Goal: Task Accomplishment & Management: Use online tool/utility

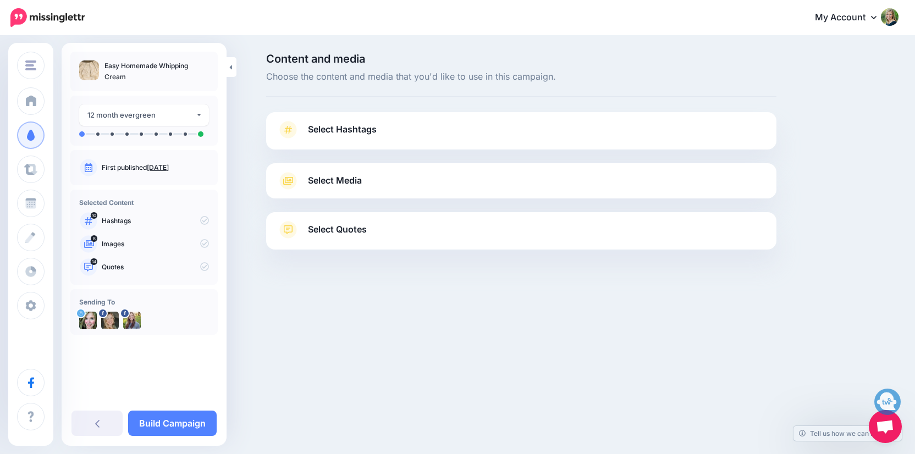
click at [371, 137] on link "Select Hashtags" at bounding box center [521, 135] width 488 height 29
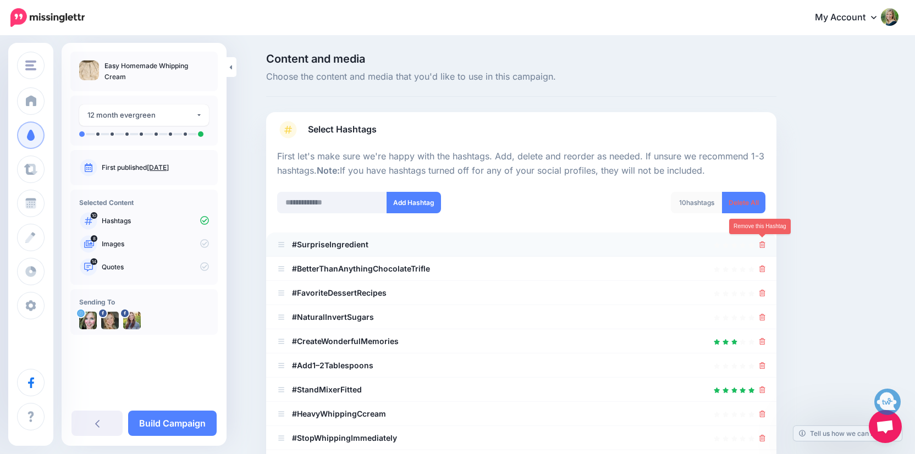
click at [764, 244] on icon at bounding box center [762, 244] width 6 height 7
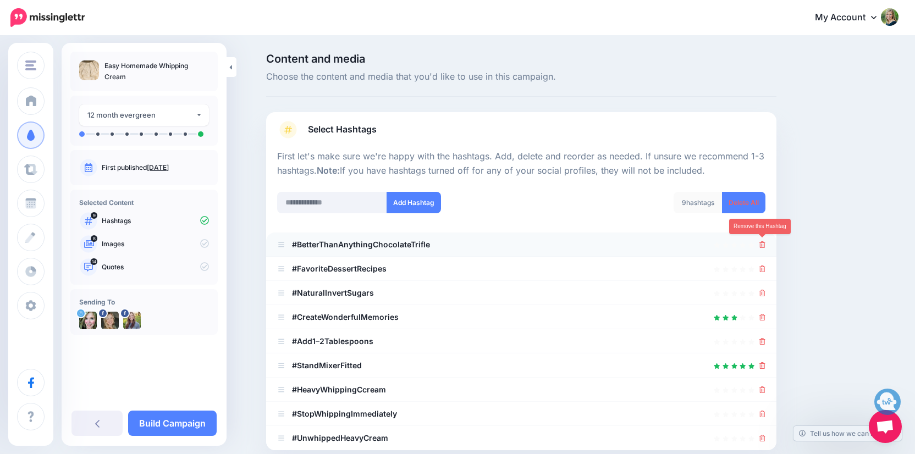
click at [761, 244] on icon at bounding box center [762, 244] width 6 height 7
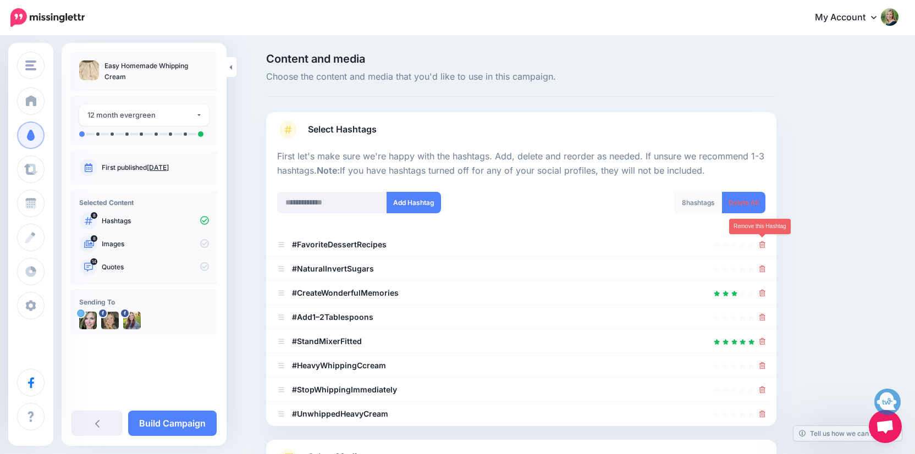
click at [761, 244] on icon at bounding box center [762, 244] width 6 height 7
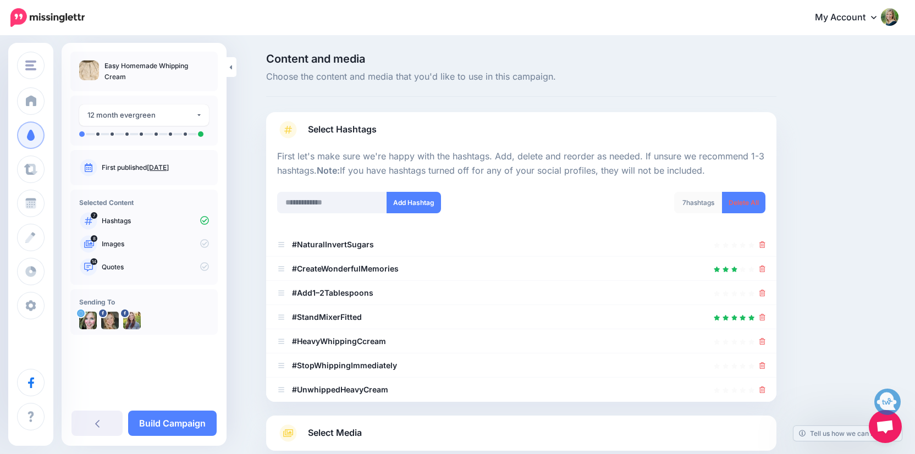
click at [761, 244] on icon at bounding box center [762, 244] width 6 height 7
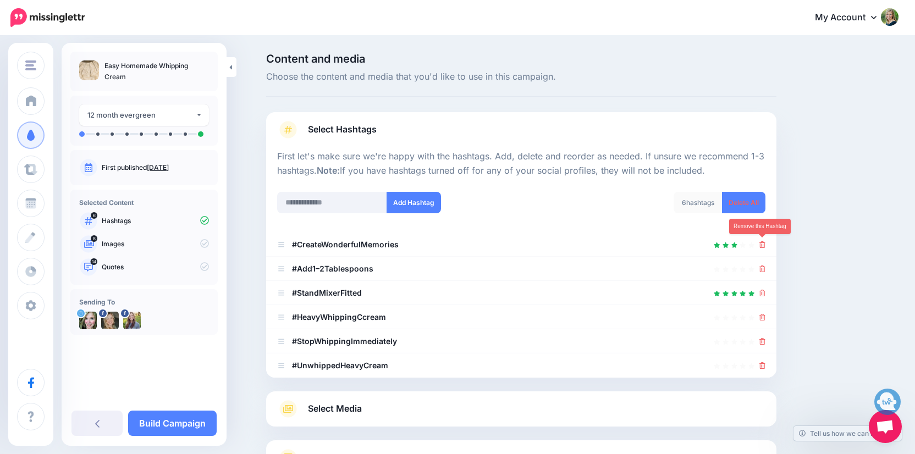
click at [761, 244] on icon at bounding box center [762, 244] width 6 height 7
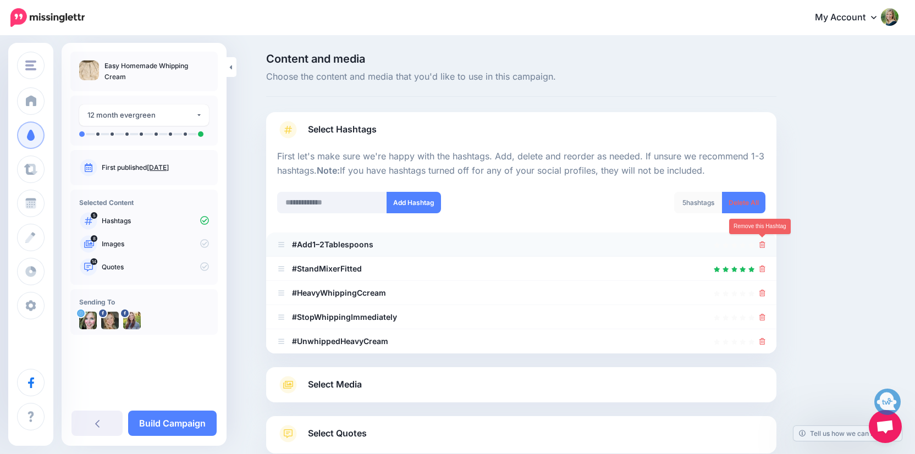
click at [760, 242] on icon at bounding box center [762, 244] width 6 height 7
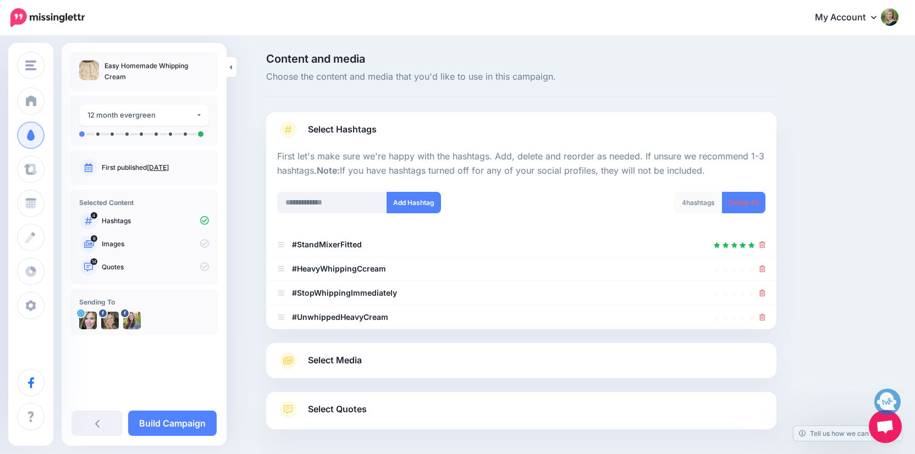
click at [760, 242] on icon at bounding box center [762, 244] width 6 height 7
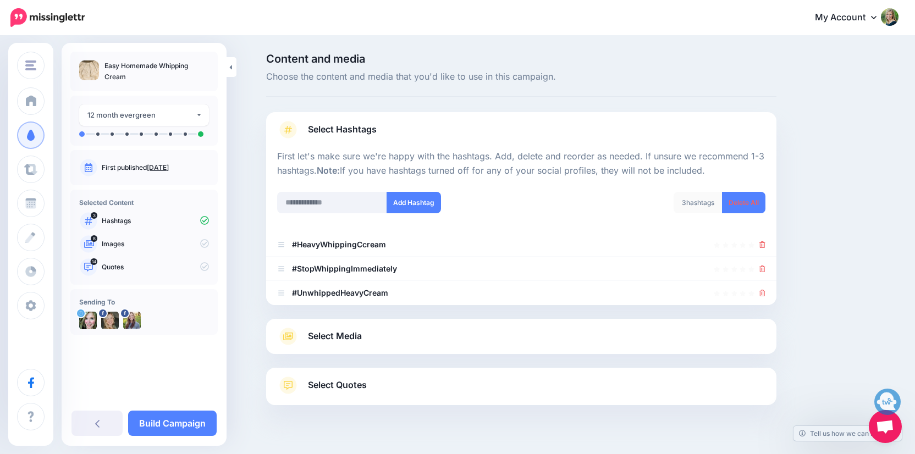
click at [760, 242] on icon at bounding box center [762, 244] width 6 height 7
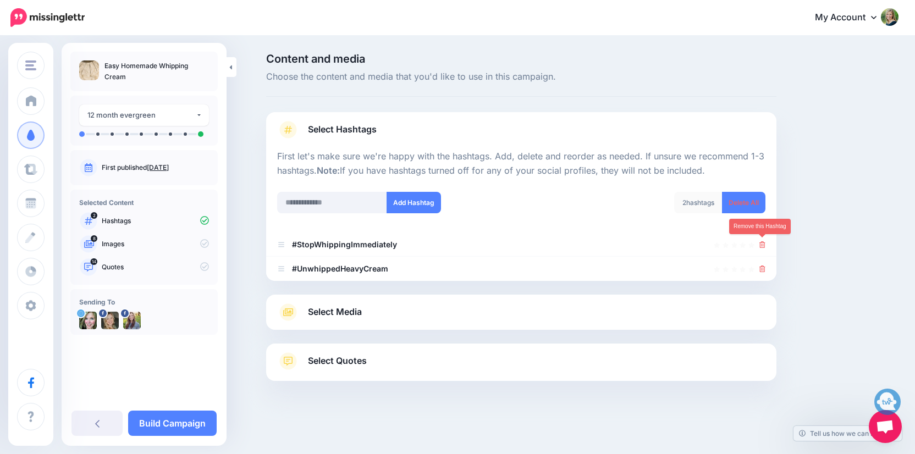
click at [760, 242] on icon at bounding box center [762, 244] width 6 height 7
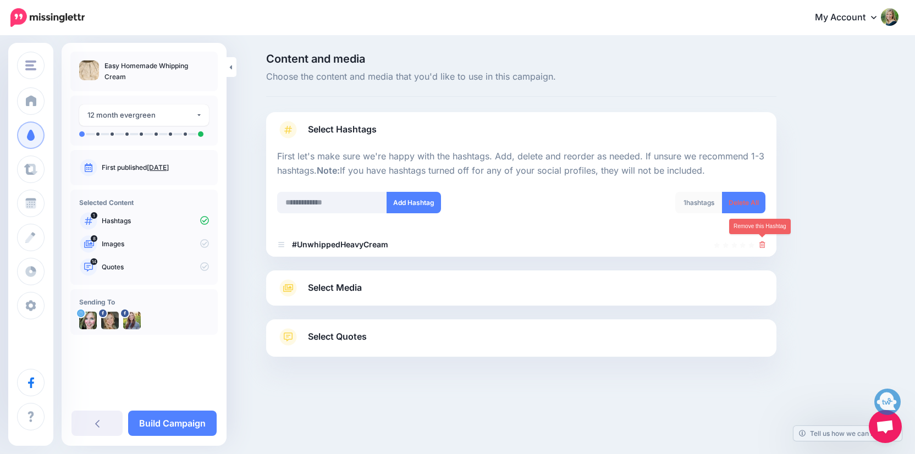
click at [760, 242] on icon at bounding box center [762, 244] width 6 height 7
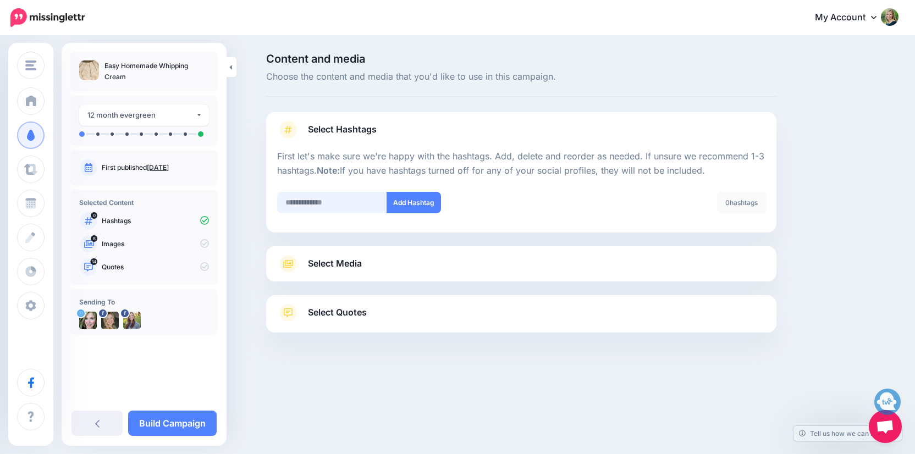
click at [303, 203] on input "text" at bounding box center [332, 202] width 110 height 21
type input "**********"
click at [411, 199] on button "Add Hashtag" at bounding box center [413, 202] width 54 height 21
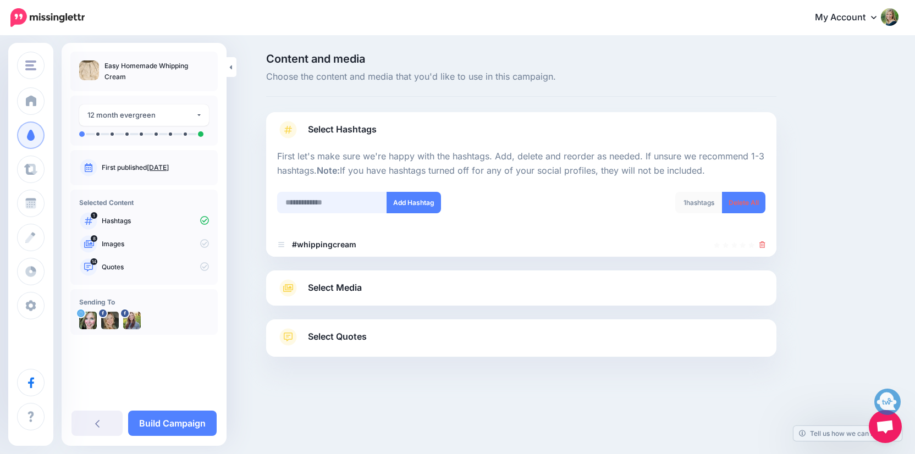
click at [346, 196] on input "text" at bounding box center [332, 202] width 110 height 21
type input "**********"
click at [402, 200] on button "Add Hashtag" at bounding box center [413, 202] width 54 height 21
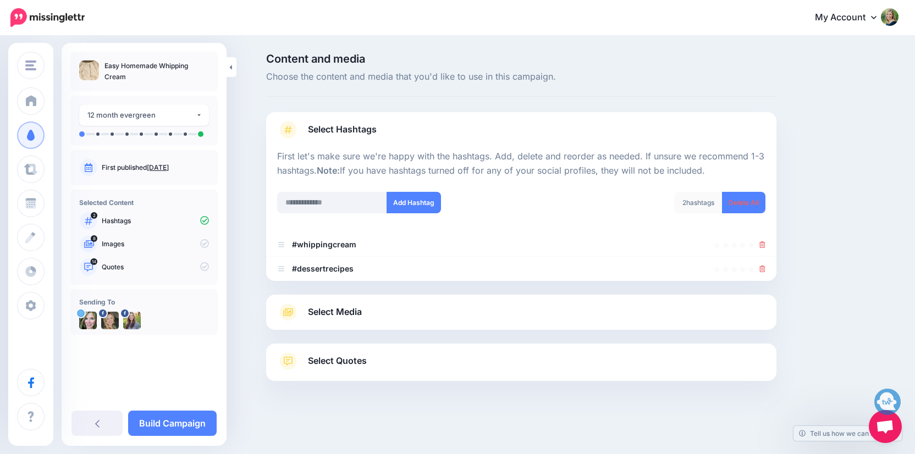
click at [323, 309] on span "Select Media" at bounding box center [335, 312] width 54 height 15
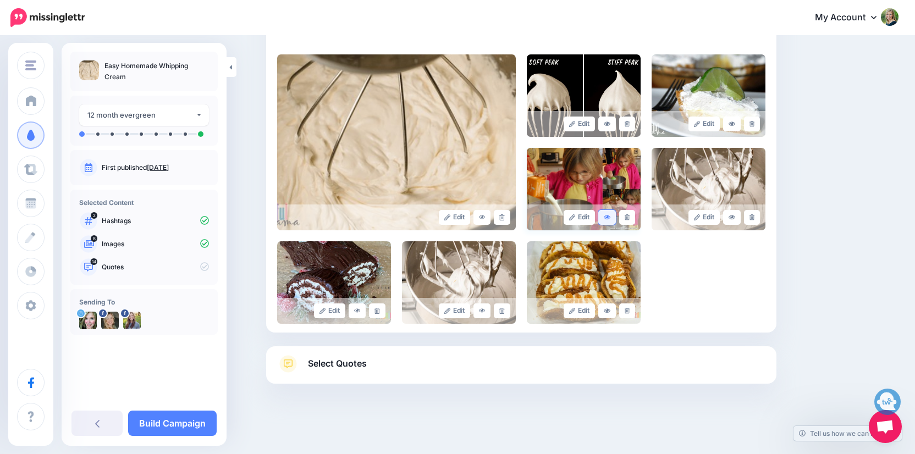
scroll to position [231, 0]
click at [624, 215] on icon at bounding box center [626, 218] width 5 height 6
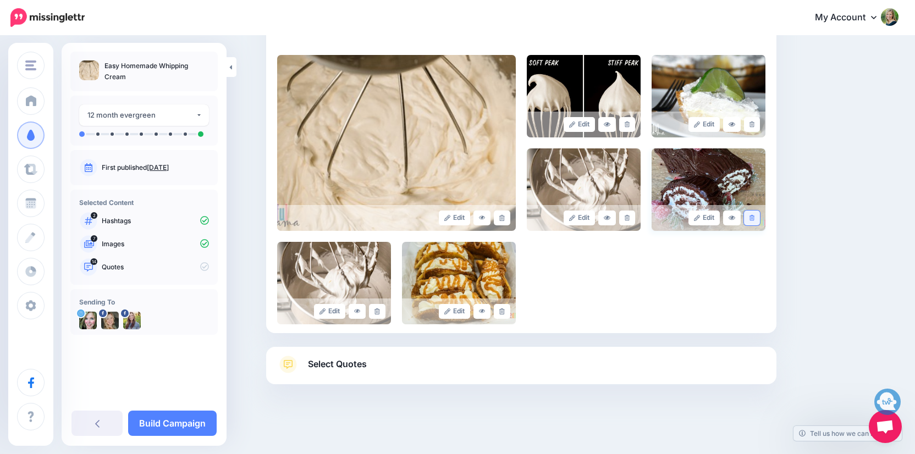
click at [754, 218] on link at bounding box center [752, 218] width 16 height 15
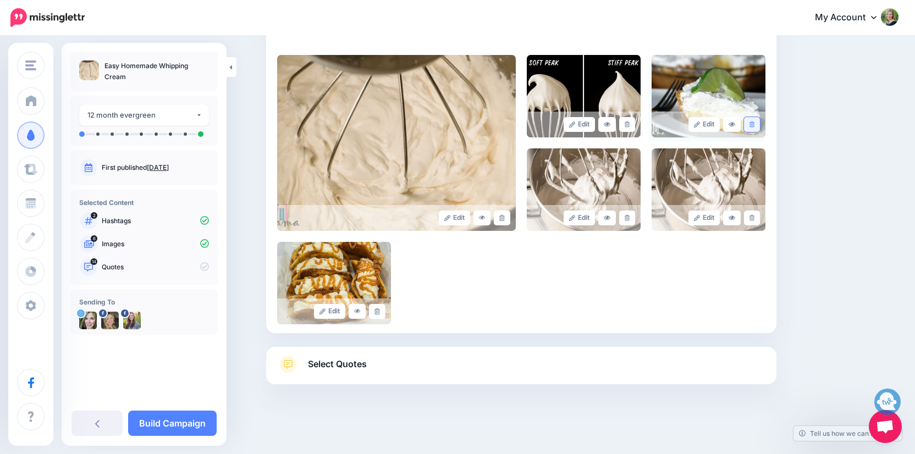
click at [751, 121] on icon at bounding box center [751, 124] width 5 height 6
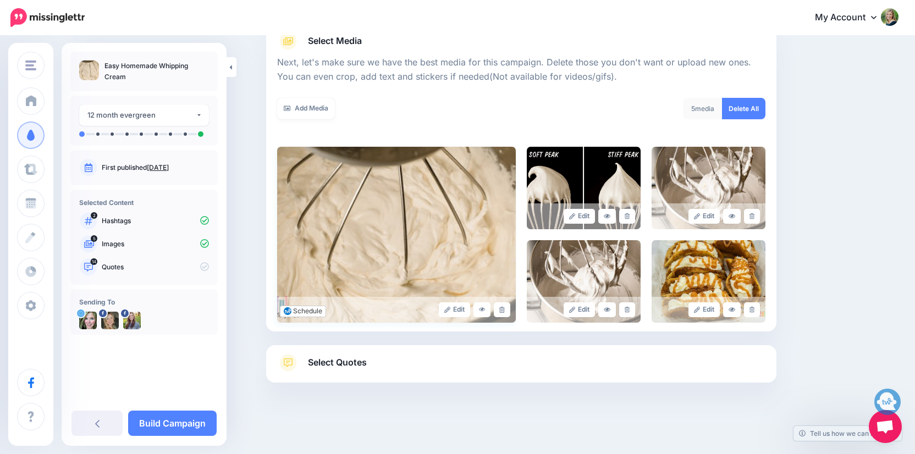
scroll to position [138, 0]
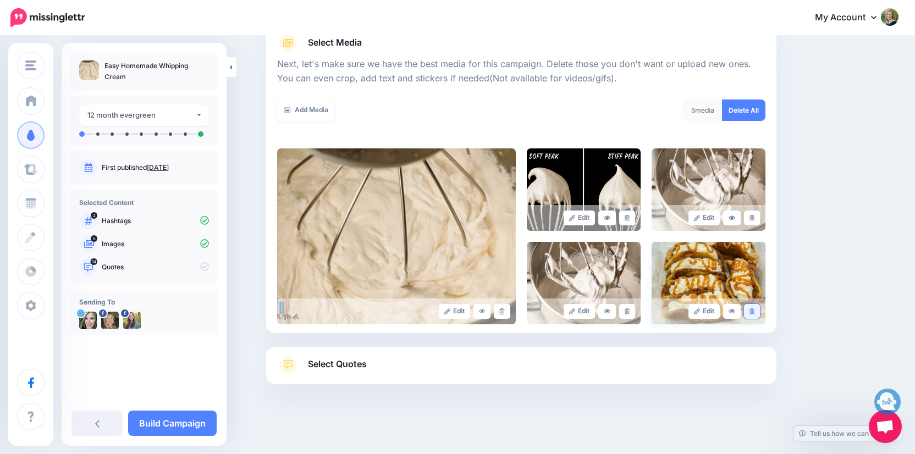
click at [751, 309] on icon at bounding box center [751, 311] width 5 height 6
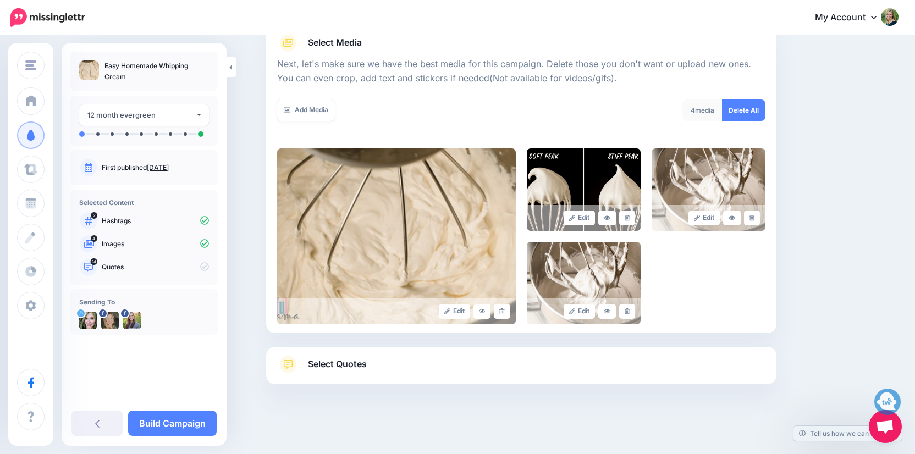
click at [387, 367] on link "Select Quotes" at bounding box center [521, 370] width 488 height 29
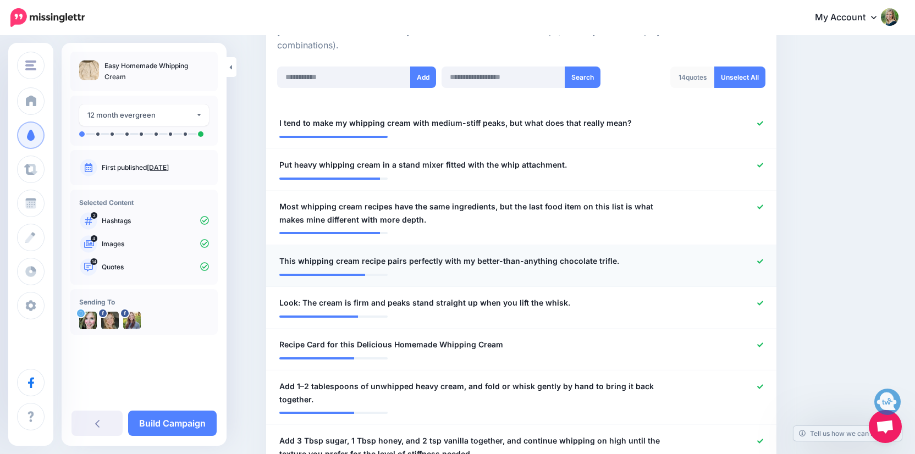
scroll to position [270, 0]
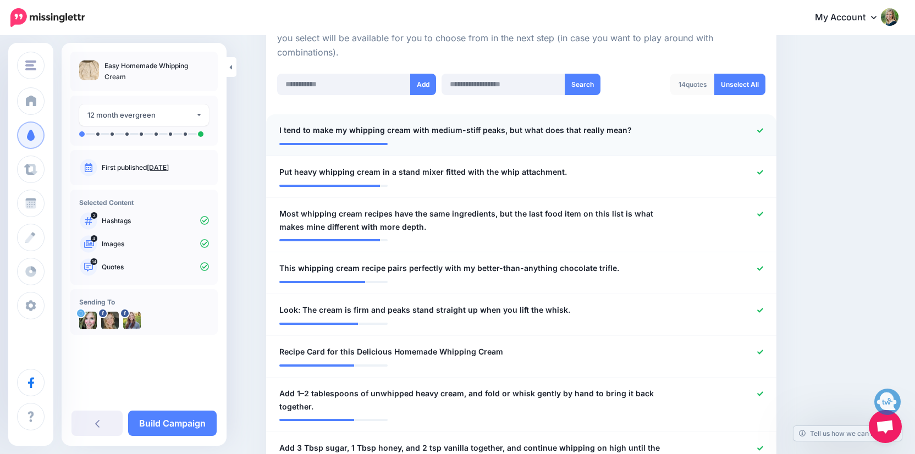
click at [757, 131] on link at bounding box center [760, 131] width 6 height 8
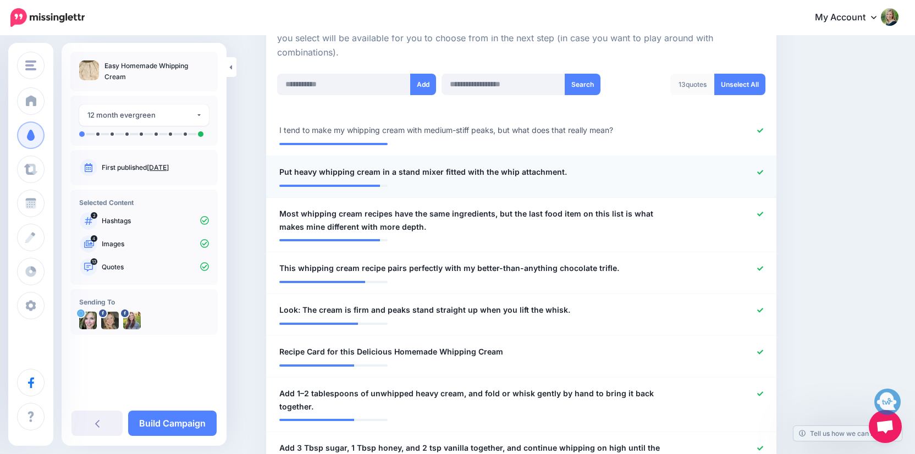
click at [757, 169] on icon at bounding box center [760, 172] width 6 height 6
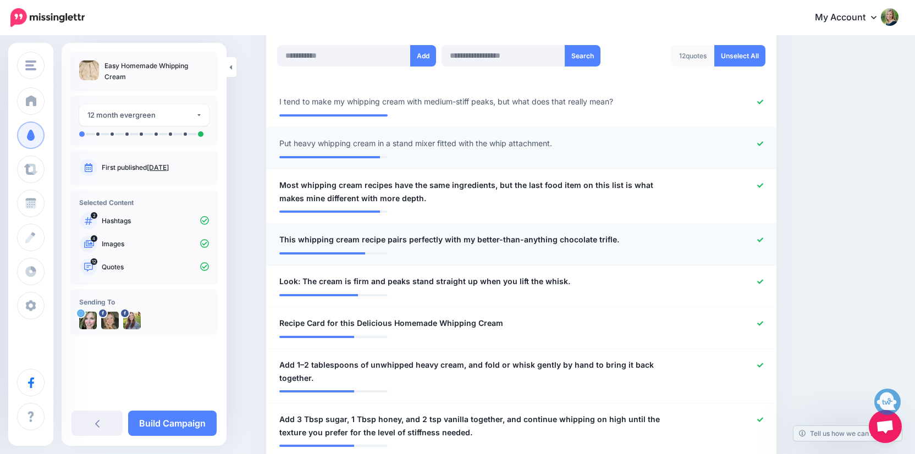
scroll to position [313, 0]
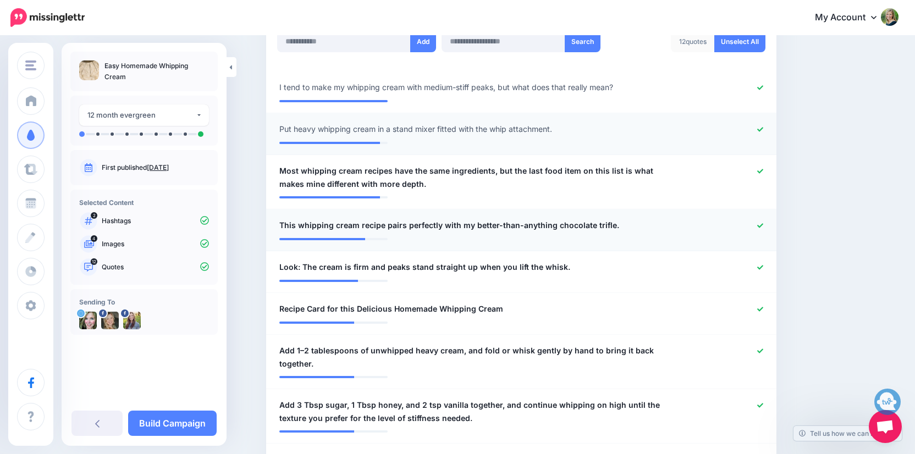
click at [759, 223] on icon at bounding box center [760, 226] width 6 height 6
click at [760, 264] on icon at bounding box center [760, 267] width 6 height 6
click at [762, 306] on icon at bounding box center [760, 309] width 6 height 6
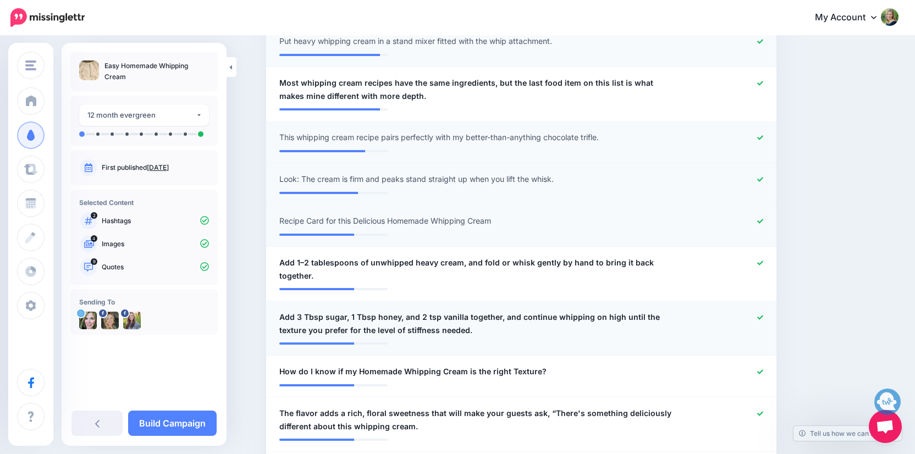
scroll to position [402, 0]
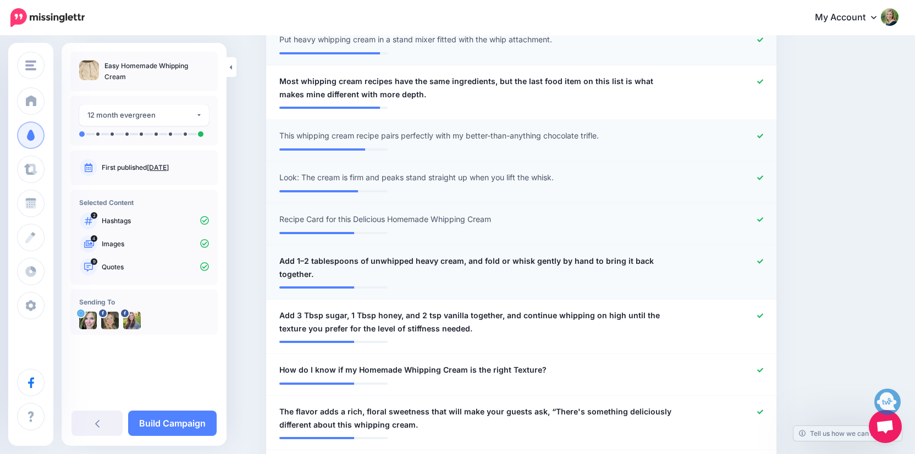
click at [760, 258] on icon at bounding box center [760, 261] width 6 height 6
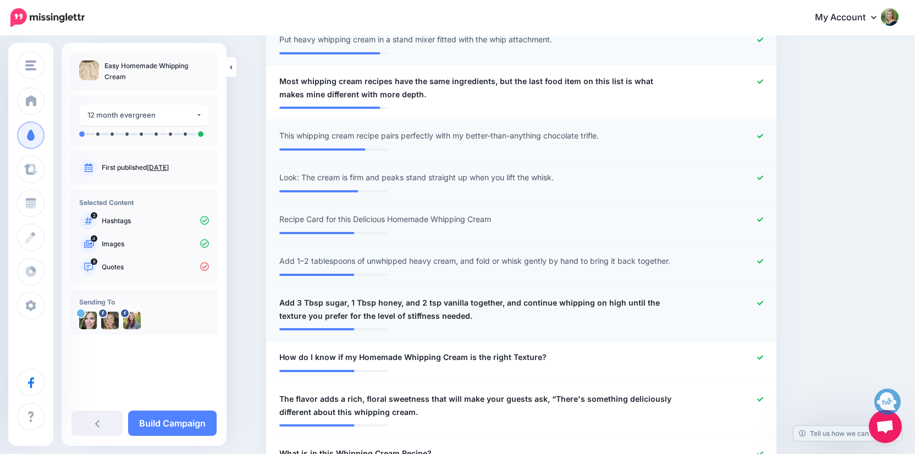
click at [761, 300] on icon at bounding box center [760, 303] width 6 height 6
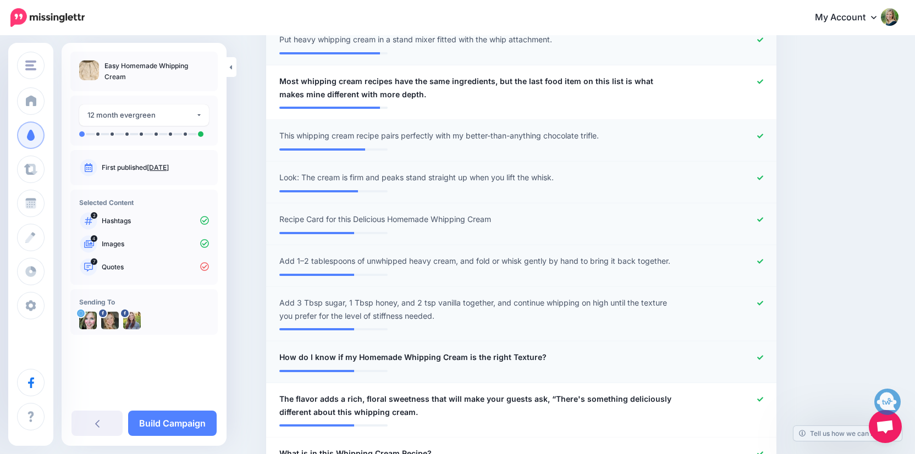
click at [757, 355] on icon at bounding box center [760, 358] width 6 height 6
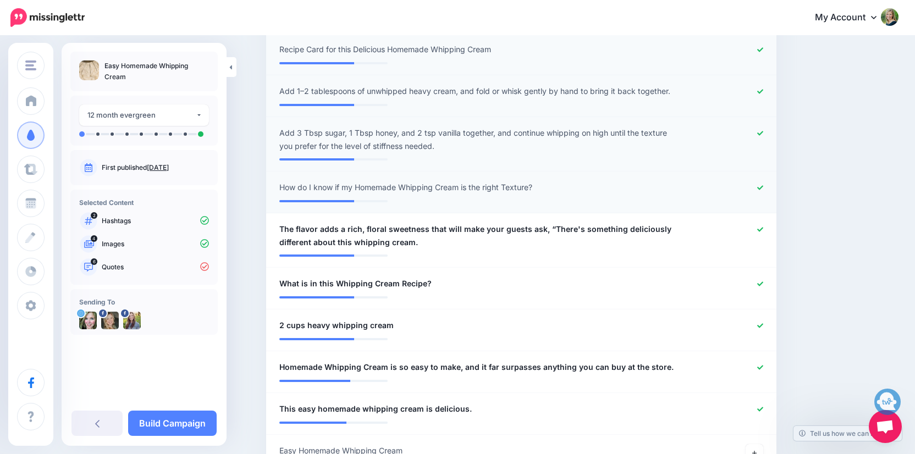
scroll to position [574, 0]
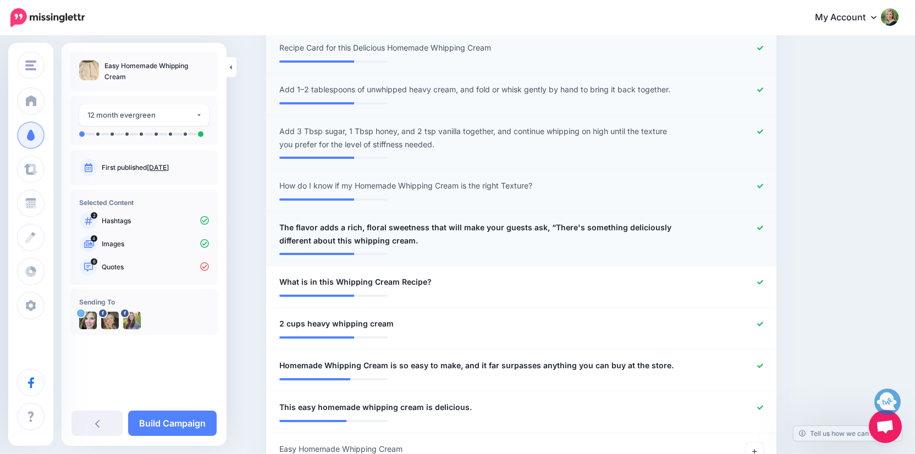
click at [760, 225] on icon at bounding box center [760, 228] width 6 height 6
click at [759, 280] on icon at bounding box center [760, 282] width 6 height 4
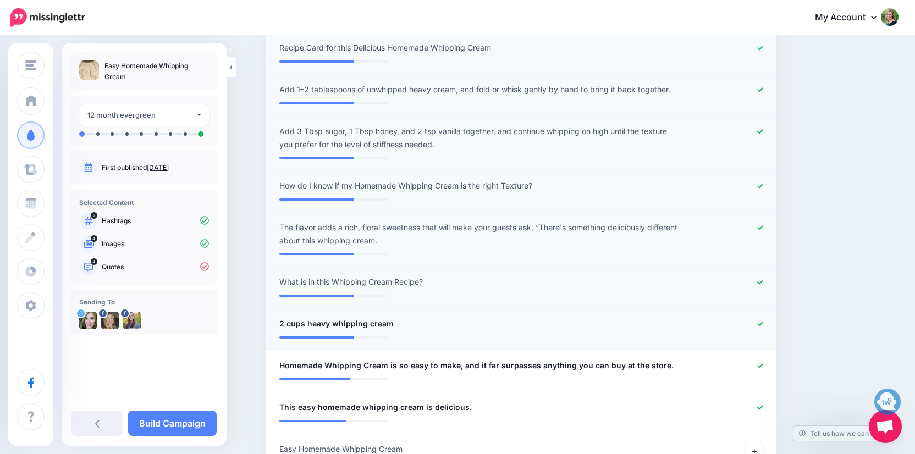
click at [759, 313] on li "**********" at bounding box center [521, 329] width 510 height 42
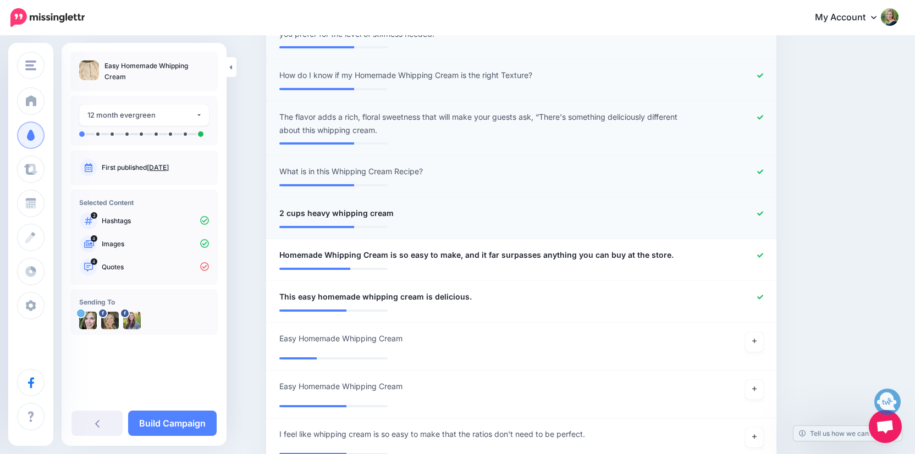
scroll to position [688, 0]
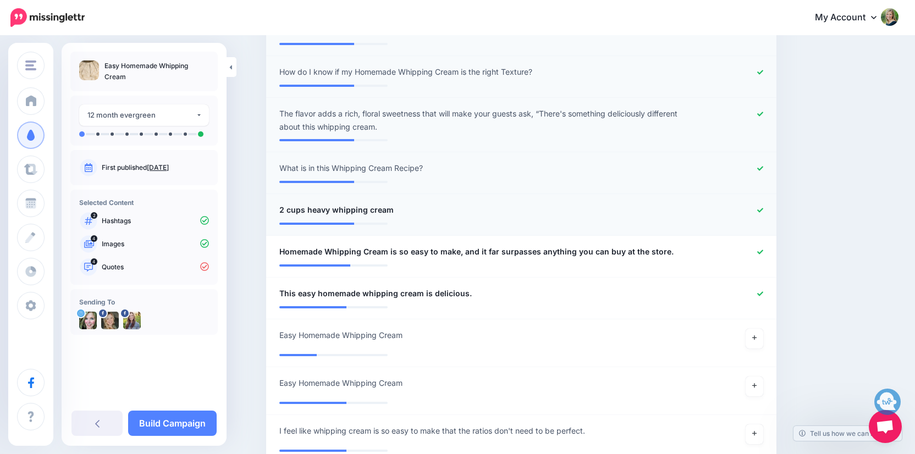
click at [761, 209] on icon at bounding box center [760, 210] width 6 height 6
click at [752, 337] on icon at bounding box center [754, 338] width 4 height 6
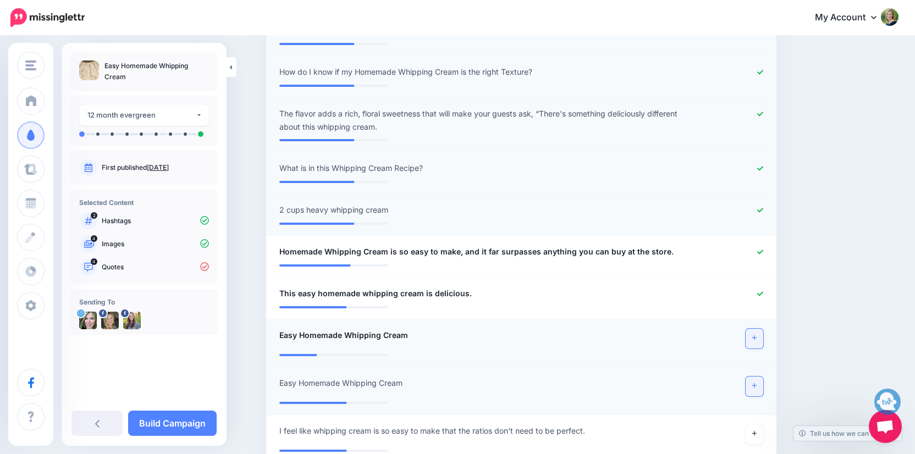
click at [752, 383] on icon at bounding box center [754, 386] width 4 height 6
click at [756, 335] on icon at bounding box center [754, 338] width 4 height 6
click at [749, 373] on li "**********" at bounding box center [521, 391] width 510 height 48
click at [753, 384] on icon at bounding box center [754, 386] width 4 height 6
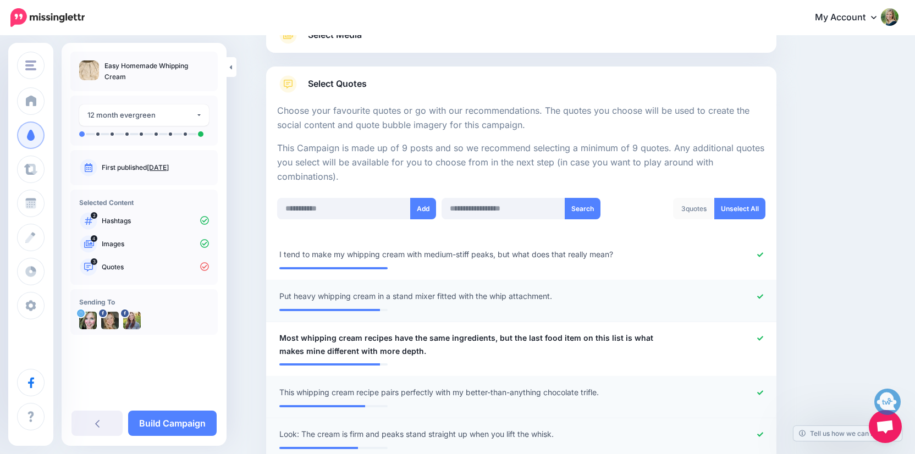
scroll to position [203, 0]
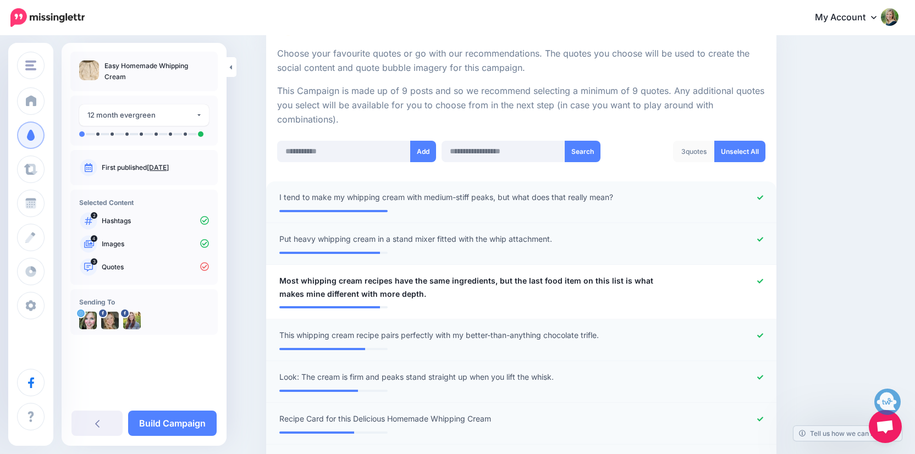
click at [757, 195] on icon at bounding box center [760, 198] width 6 height 6
click at [759, 238] on icon at bounding box center [760, 239] width 6 height 6
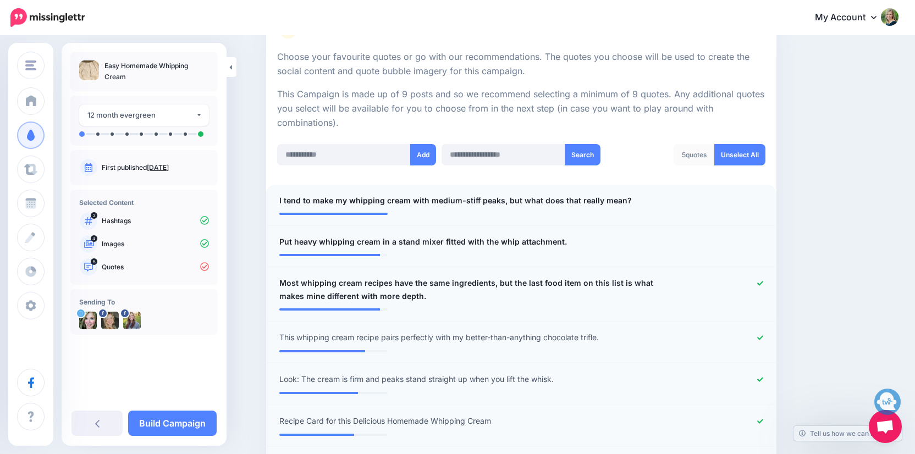
scroll to position [199, 0]
click at [761, 336] on icon at bounding box center [760, 338] width 6 height 4
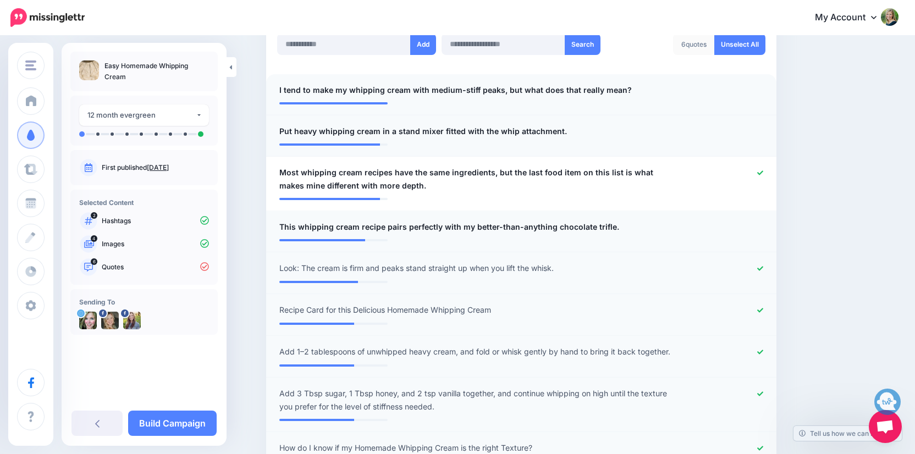
scroll to position [316, 0]
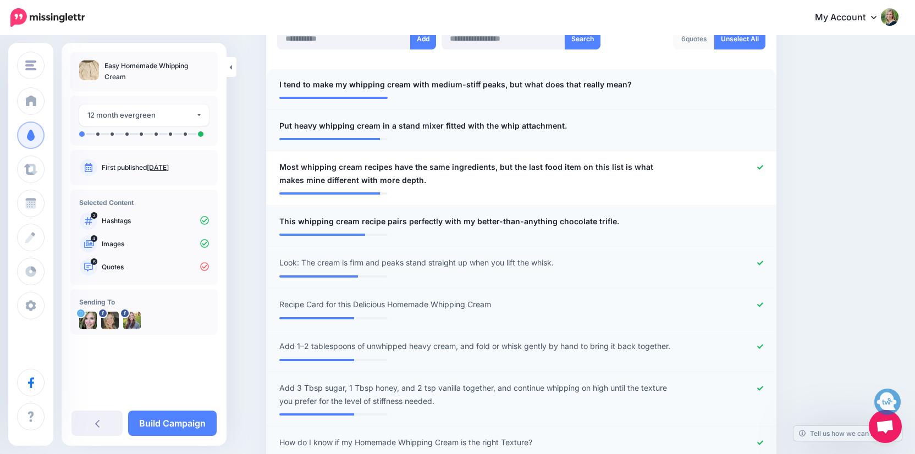
click at [762, 261] on icon at bounding box center [760, 263] width 6 height 6
click at [758, 302] on icon at bounding box center [760, 304] width 6 height 4
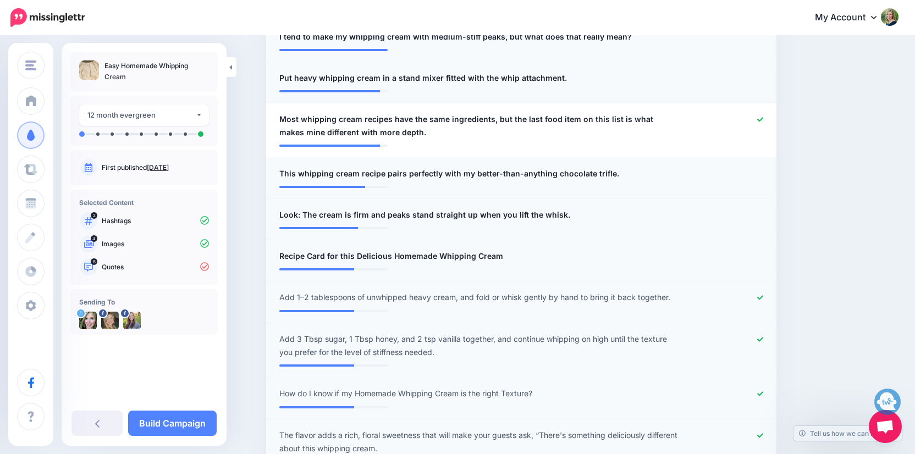
scroll to position [372, 0]
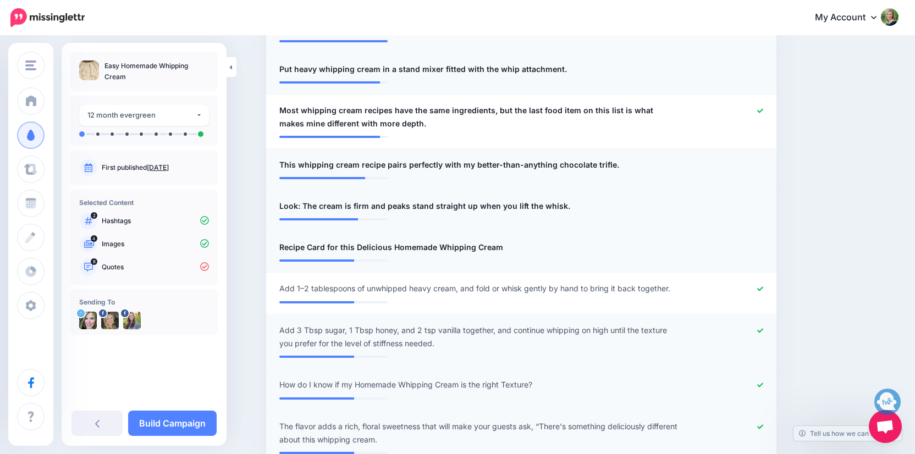
click at [760, 288] on icon at bounding box center [760, 289] width 6 height 6
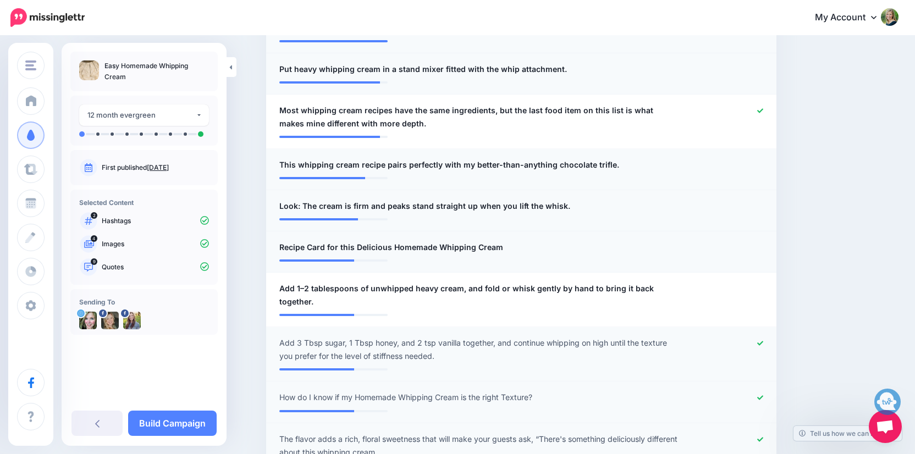
click at [757, 340] on icon at bounding box center [760, 343] width 6 height 6
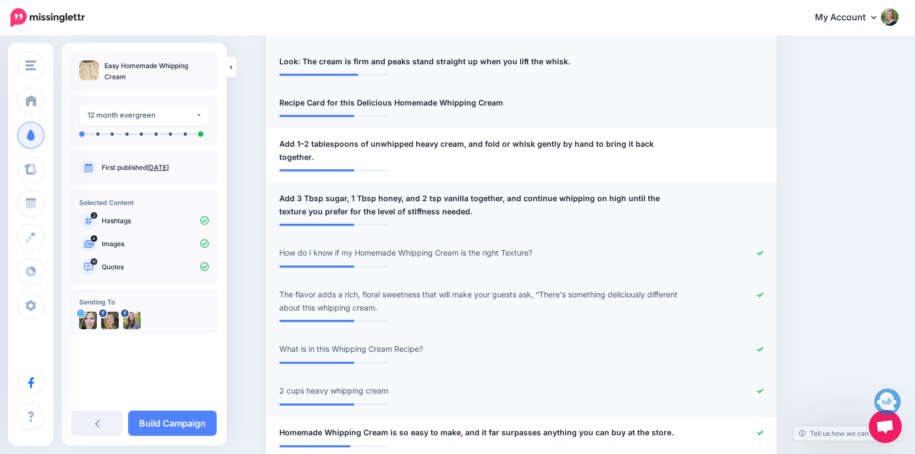
scroll to position [521, 0]
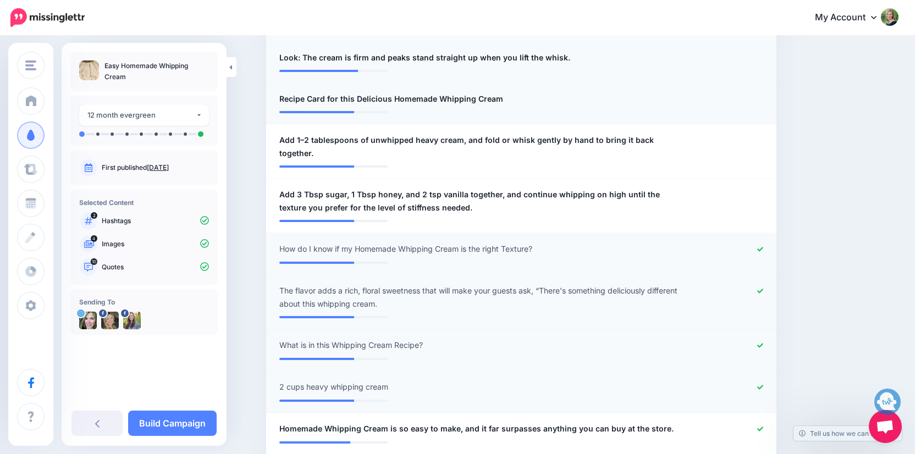
click at [760, 246] on icon at bounding box center [760, 249] width 6 height 6
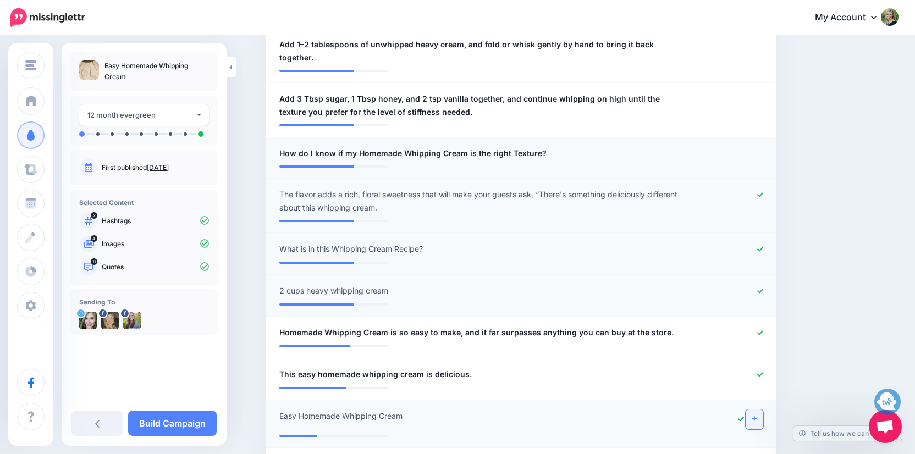
scroll to position [617, 0]
click at [757, 146] on div at bounding box center [730, 152] width 84 height 13
click at [522, 146] on span "How do I know if my Homemade Whipping Cream is the right Texture?" at bounding box center [412, 152] width 267 height 13
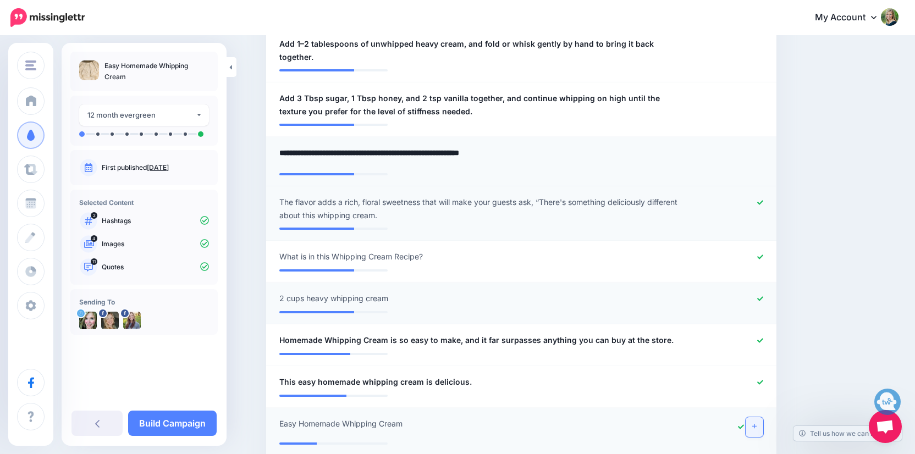
click at [744, 152] on li "**********" at bounding box center [521, 161] width 510 height 49
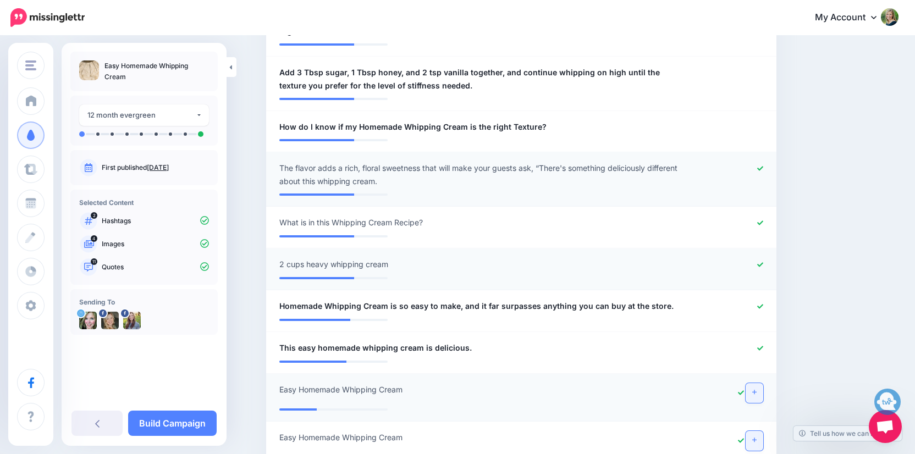
scroll to position [645, 0]
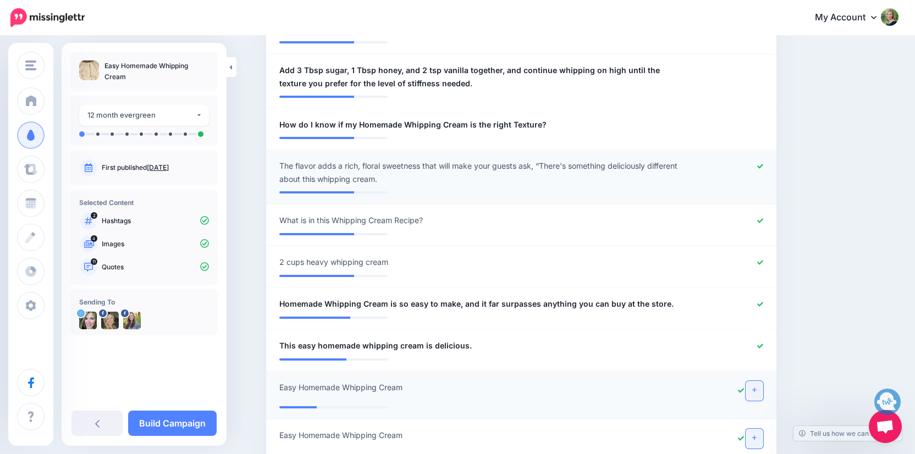
click at [760, 259] on icon at bounding box center [760, 262] width 6 height 6
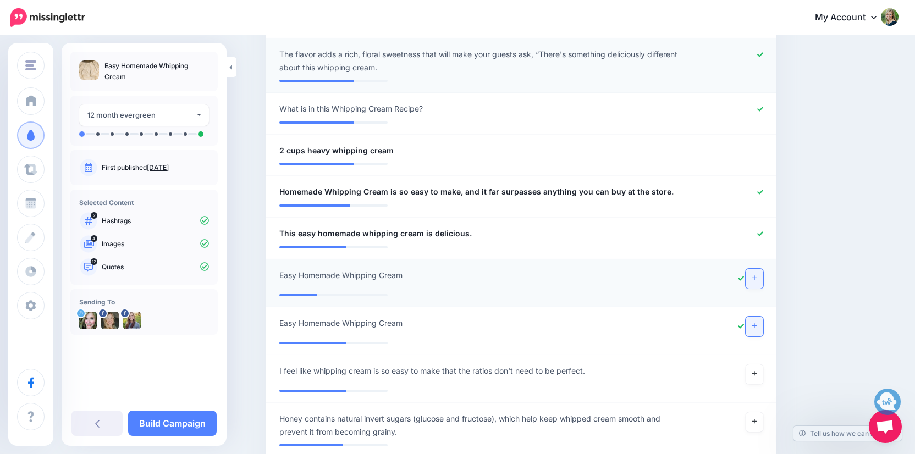
scroll to position [765, 0]
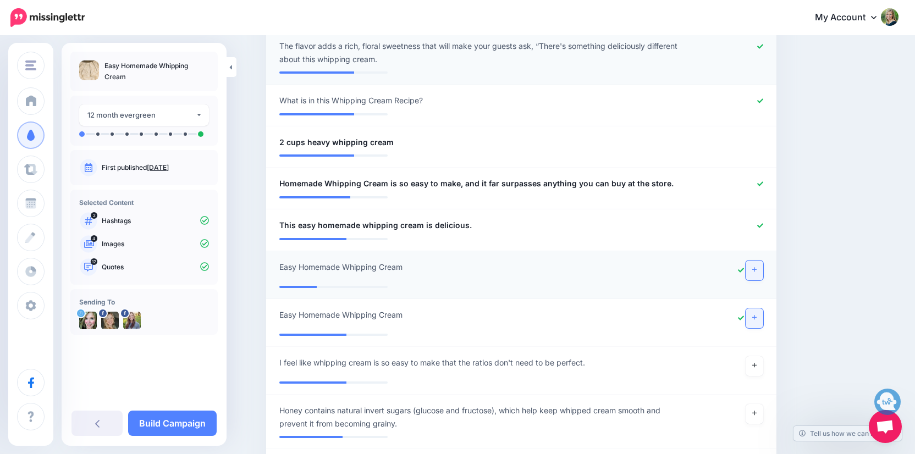
click at [754, 267] on icon at bounding box center [754, 270] width 4 height 6
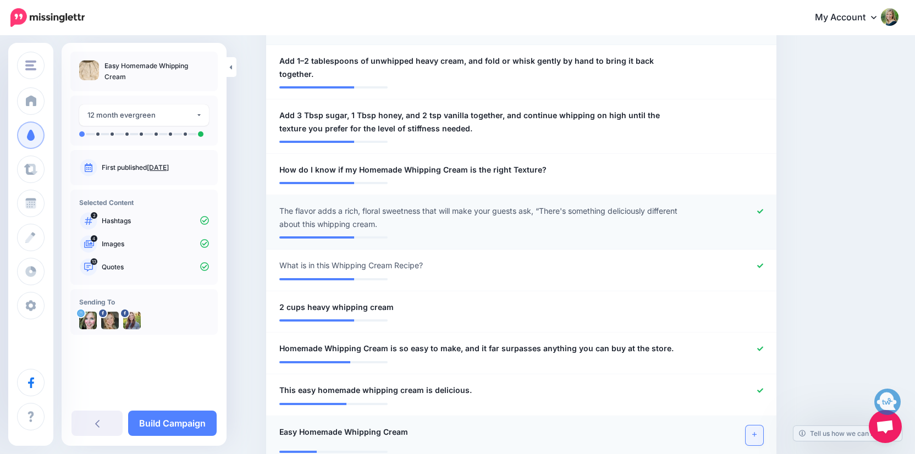
scroll to position [607, 0]
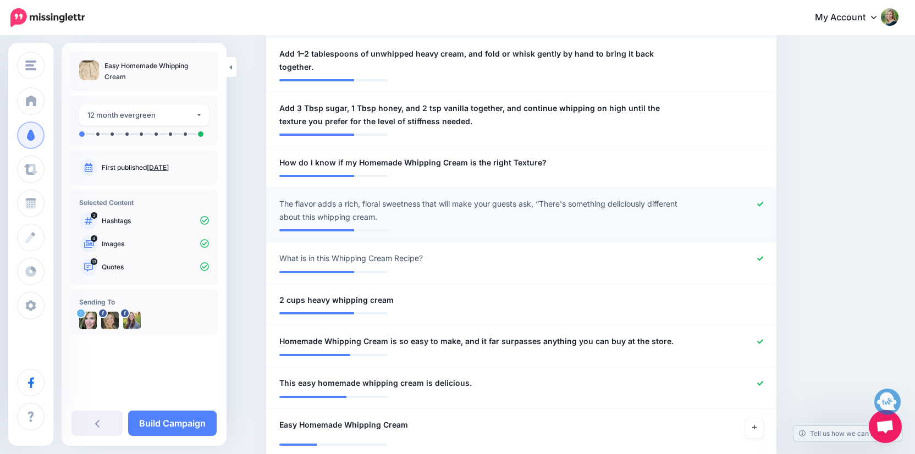
click at [755, 294] on div at bounding box center [730, 300] width 84 height 13
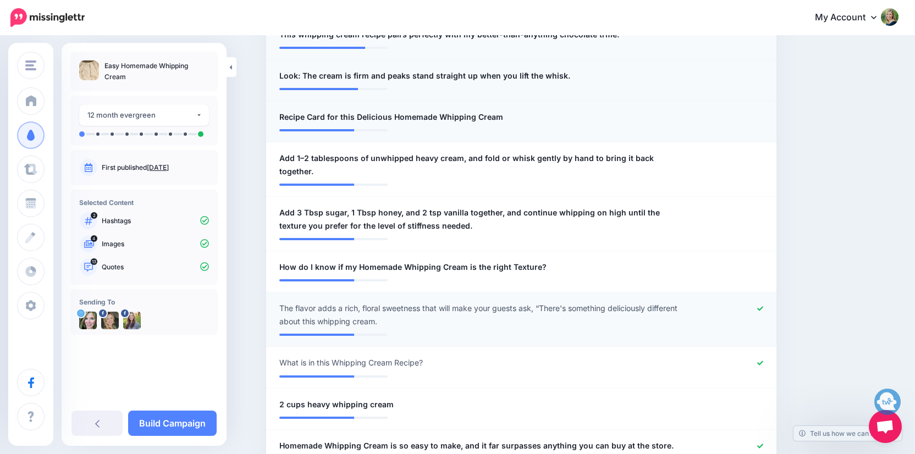
scroll to position [478, 0]
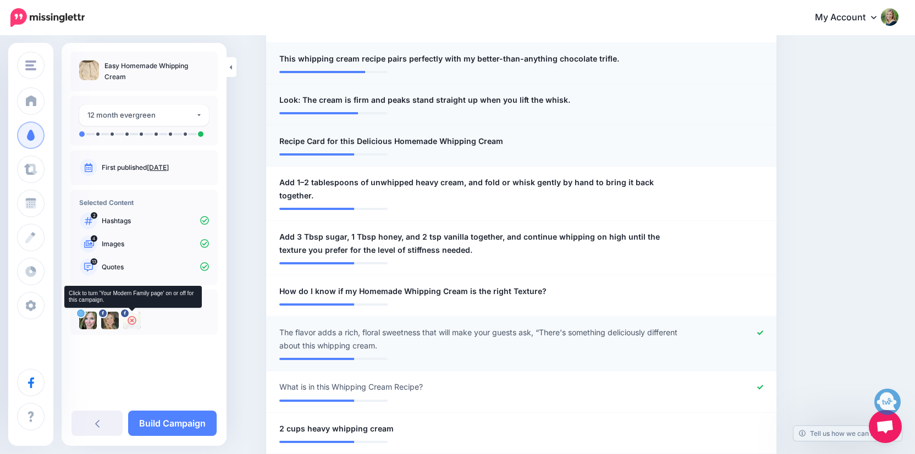
click at [140, 316] on div at bounding box center [132, 321] width 18 height 18
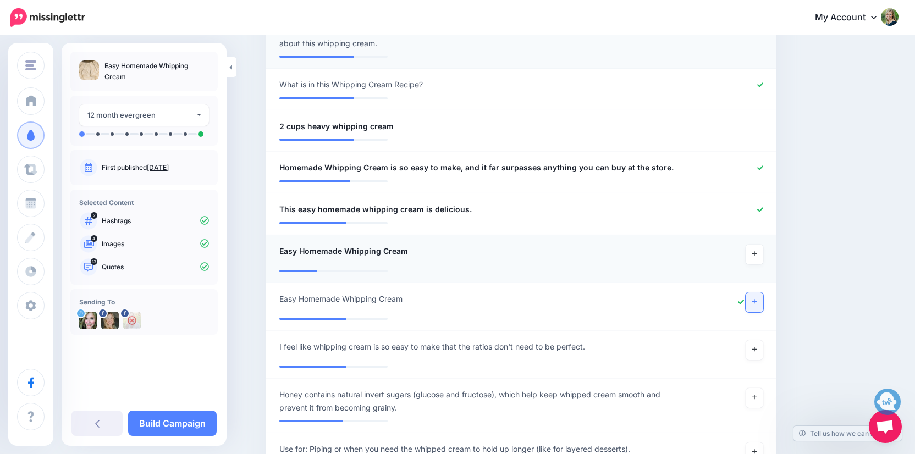
scroll to position [776, 0]
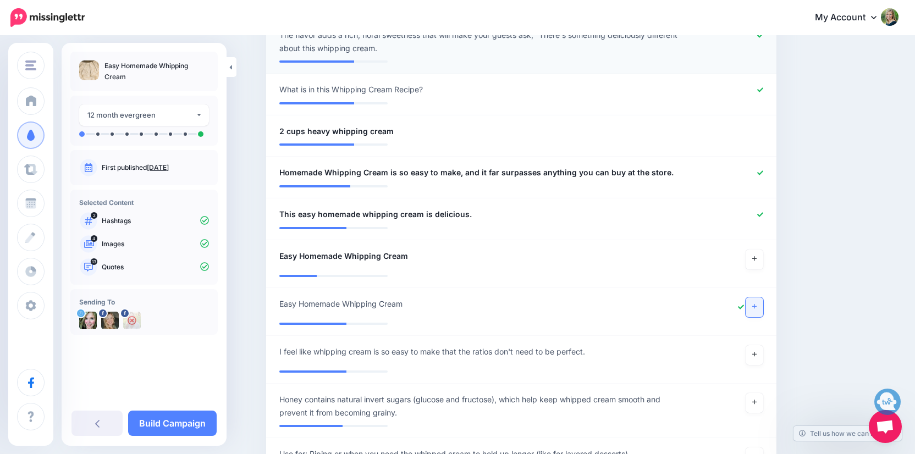
click at [755, 303] on icon at bounding box center [754, 306] width 4 height 6
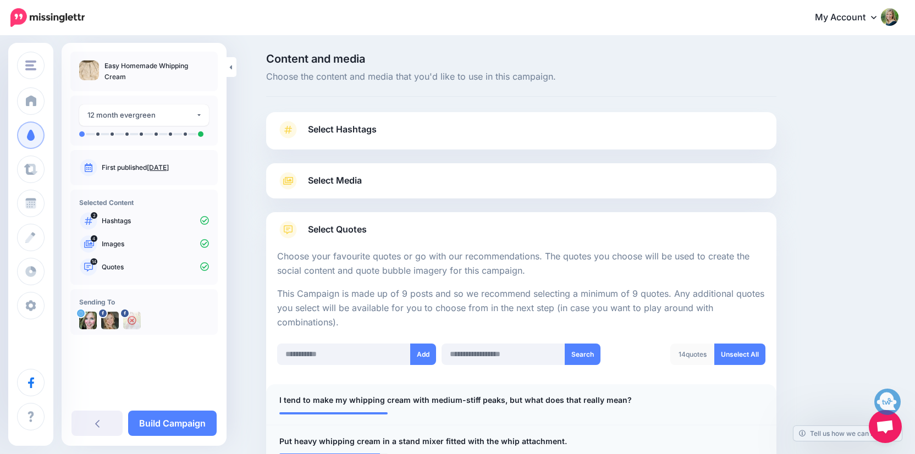
scroll to position [0, 0]
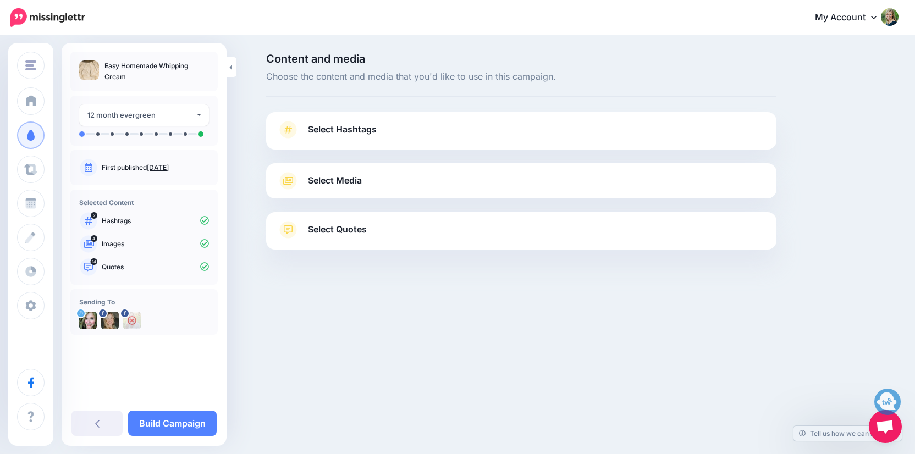
click at [545, 234] on link "Select Quotes" at bounding box center [521, 235] width 488 height 29
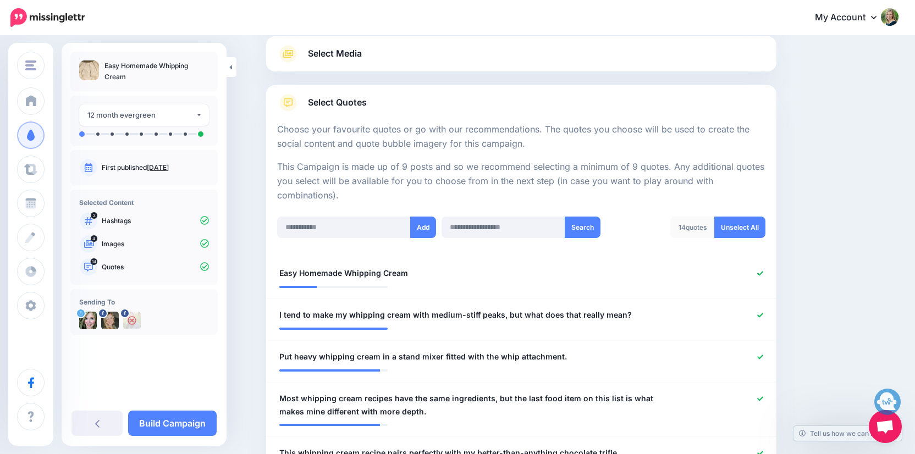
scroll to position [130, 0]
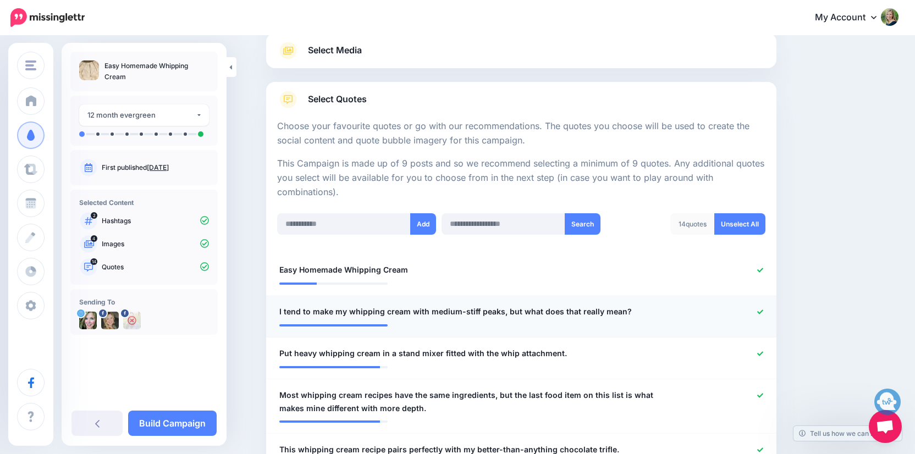
click at [760, 309] on icon at bounding box center [760, 311] width 6 height 4
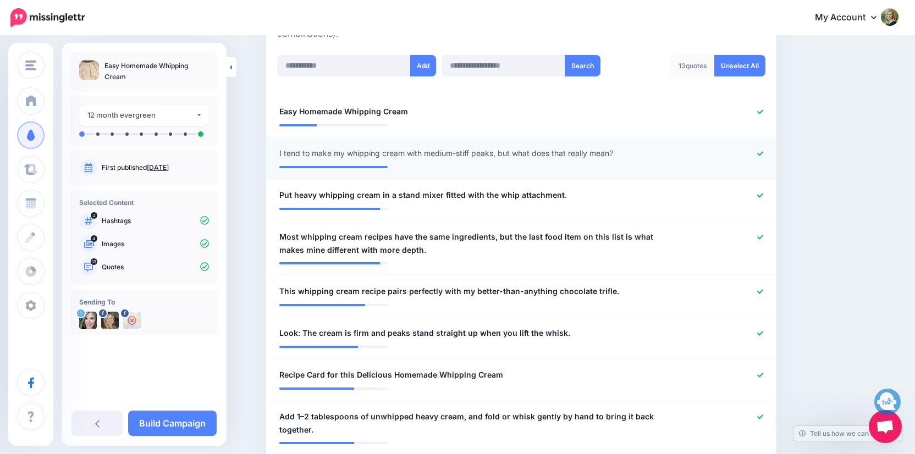
scroll to position [292, 0]
